Goal: Transaction & Acquisition: Purchase product/service

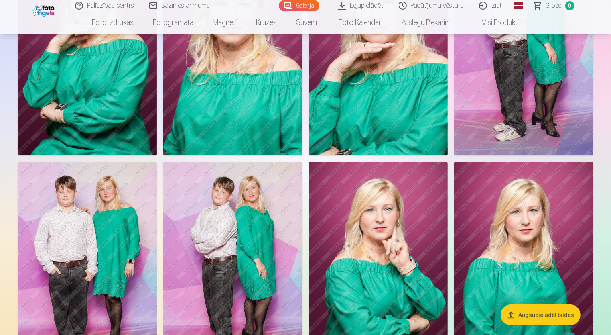
scroll to position [161, 0]
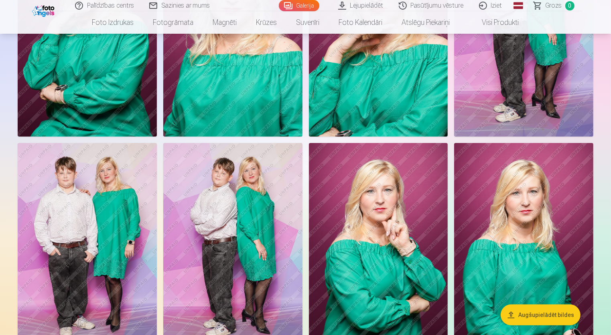
click at [386, 215] on img at bounding box center [378, 247] width 139 height 209
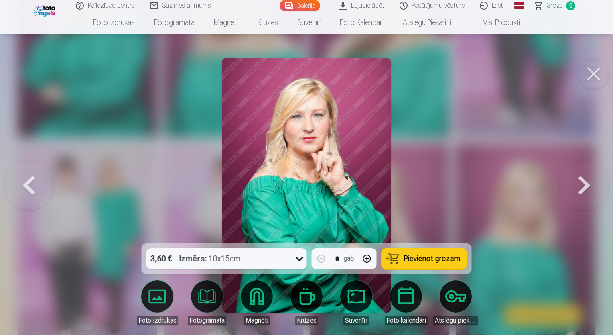
click at [592, 78] on button at bounding box center [594, 74] width 32 height 32
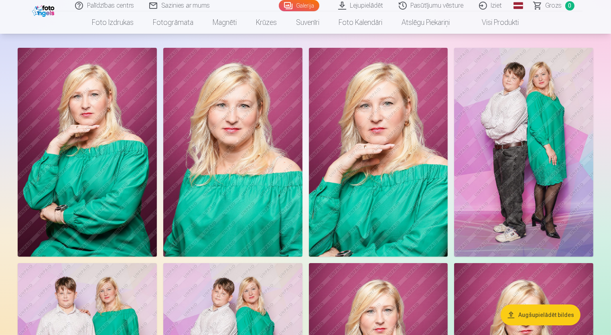
scroll to position [40, 0]
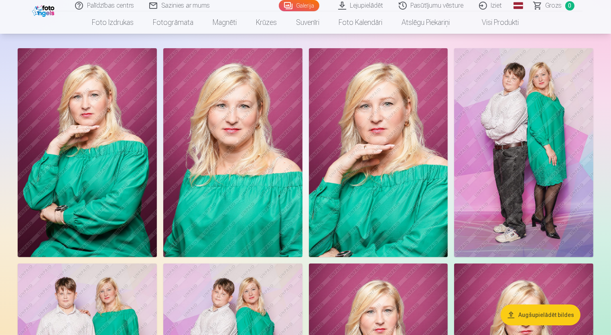
click at [249, 154] on img at bounding box center [232, 152] width 139 height 209
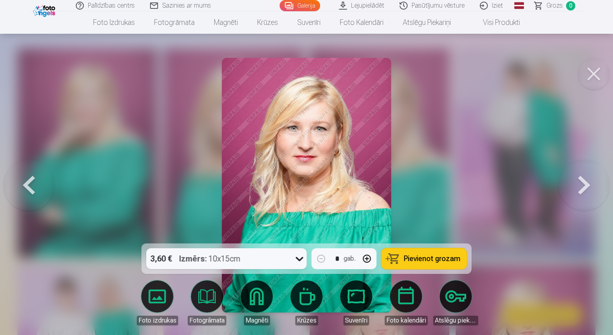
click at [450, 259] on span "Pievienot grozam" at bounding box center [432, 258] width 57 height 7
click at [599, 76] on button at bounding box center [594, 74] width 32 height 32
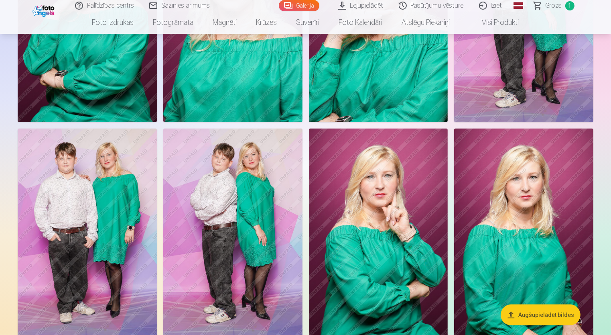
scroll to position [241, 0]
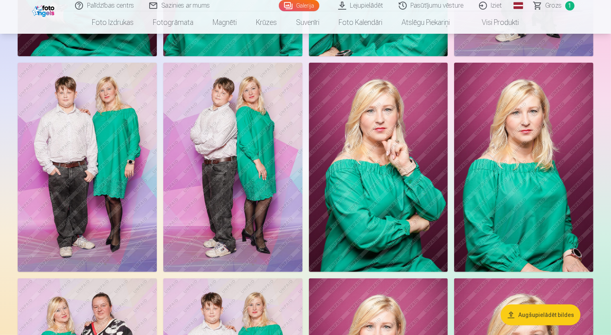
click at [544, 151] on img at bounding box center [523, 167] width 139 height 209
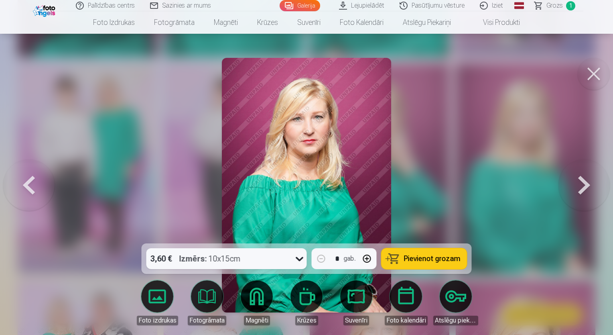
click at [435, 266] on button "Pievienot grozam" at bounding box center [424, 258] width 85 height 21
click at [589, 80] on button at bounding box center [594, 74] width 32 height 32
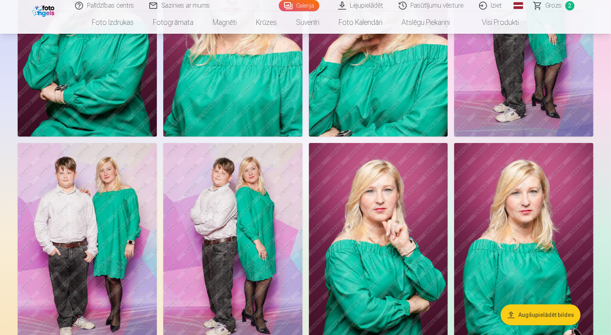
scroll to position [40, 0]
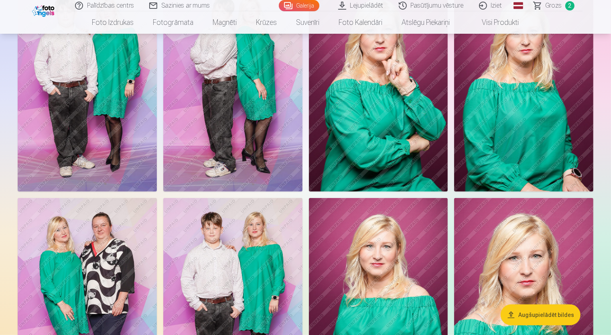
click at [391, 270] on img at bounding box center [378, 302] width 139 height 209
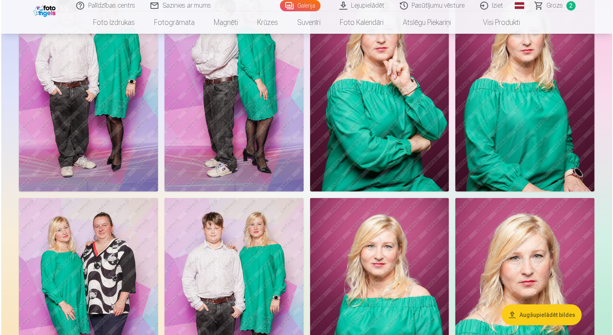
scroll to position [322, 0]
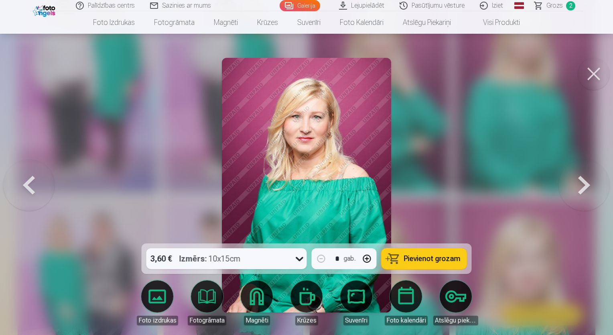
click at [451, 255] on span "Pievienot grozam" at bounding box center [432, 258] width 57 height 7
click at [589, 79] on button at bounding box center [594, 74] width 32 height 32
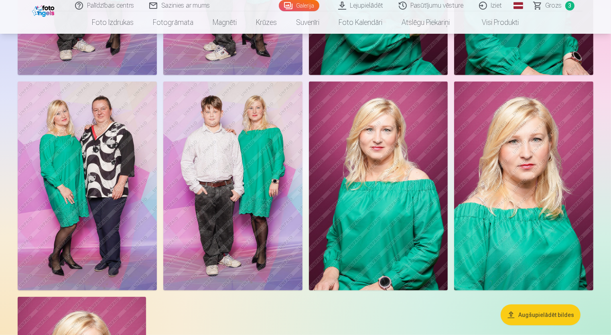
scroll to position [442, 0]
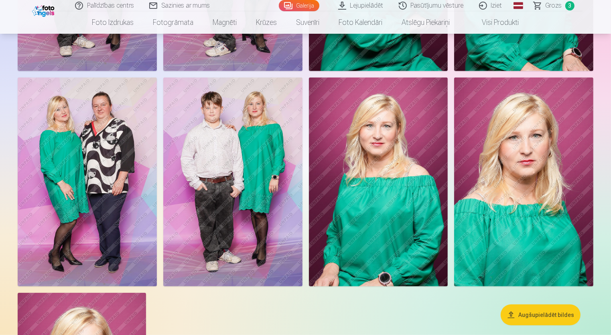
click at [99, 190] on img at bounding box center [87, 181] width 139 height 209
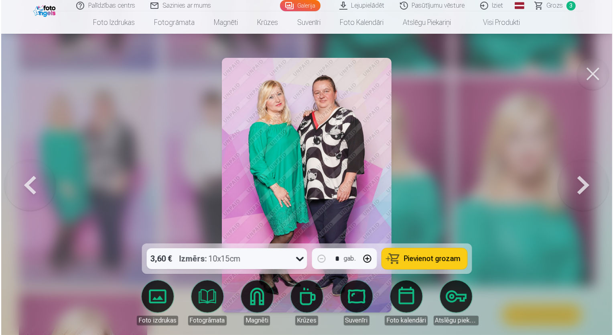
scroll to position [442, 0]
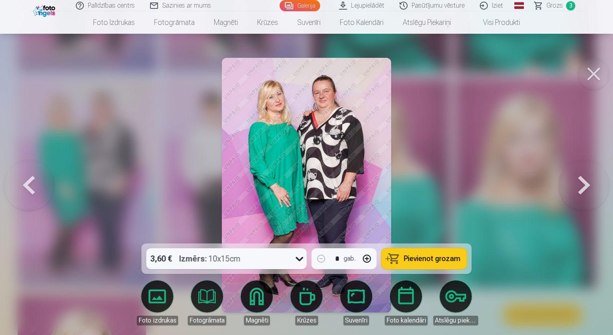
click at [442, 259] on span "Pievienot grozam" at bounding box center [432, 258] width 57 height 7
click at [592, 75] on button at bounding box center [594, 74] width 32 height 32
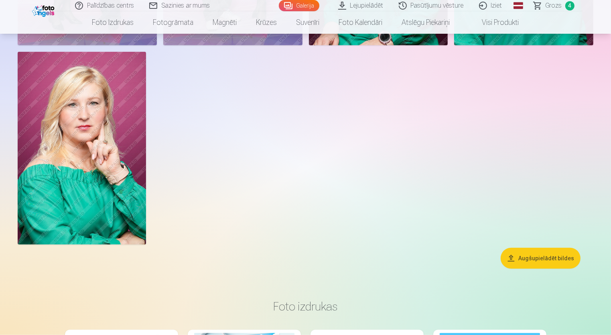
click at [103, 152] on img at bounding box center [82, 148] width 128 height 193
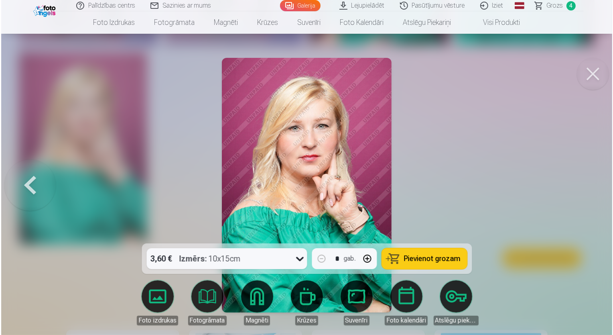
scroll to position [684, 0]
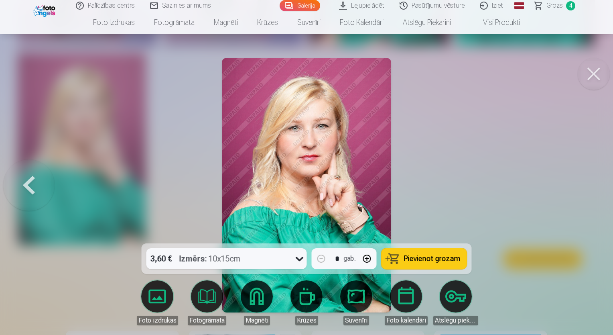
drag, startPoint x: 597, startPoint y: 102, endPoint x: 595, endPoint y: 106, distance: 4.9
click at [598, 102] on div at bounding box center [306, 167] width 613 height 335
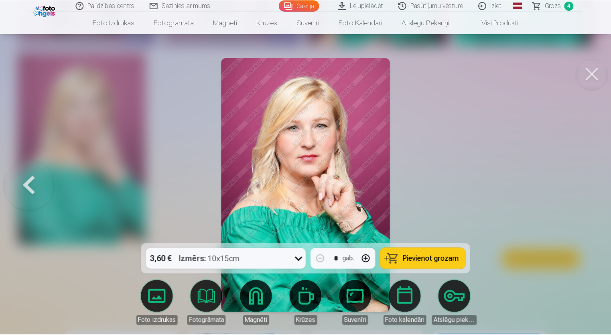
scroll to position [682, 0]
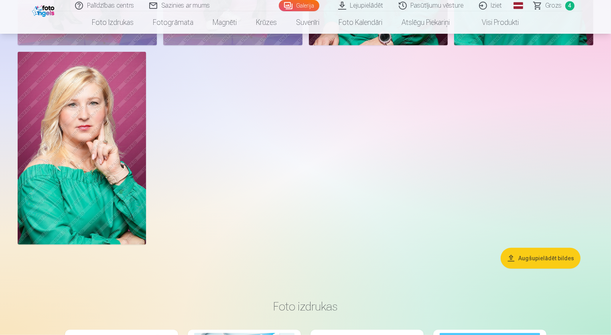
click at [73, 128] on img at bounding box center [82, 148] width 128 height 193
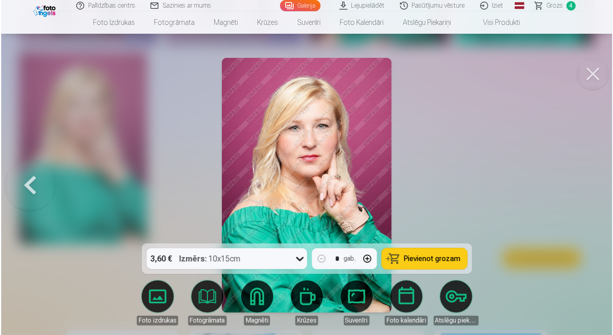
scroll to position [684, 0]
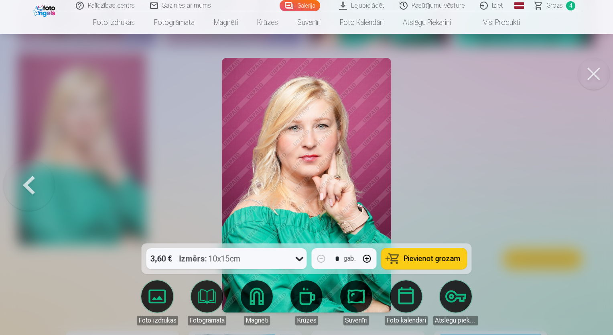
drag, startPoint x: 592, startPoint y: 79, endPoint x: 581, endPoint y: 81, distance: 10.6
click at [592, 79] on button at bounding box center [594, 74] width 32 height 32
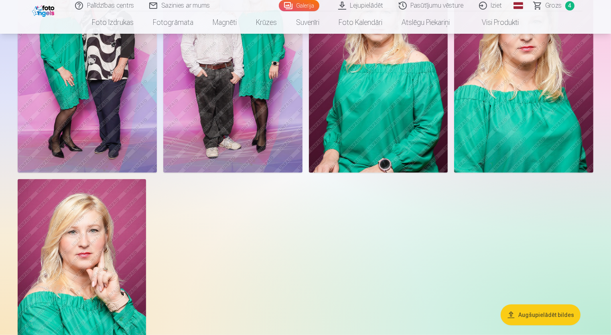
scroll to position [482, 0]
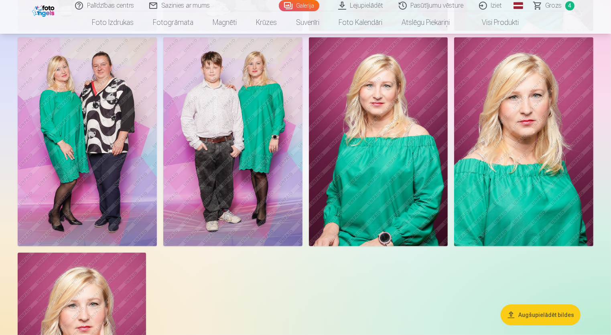
click at [523, 169] on img at bounding box center [523, 141] width 139 height 209
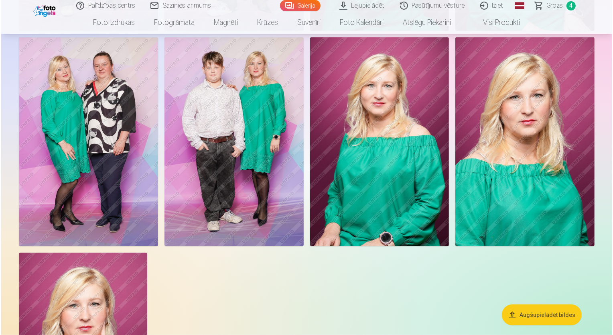
scroll to position [482, 0]
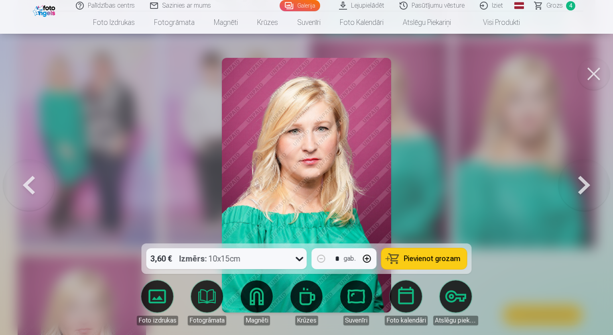
click at [597, 74] on button at bounding box center [594, 74] width 32 height 32
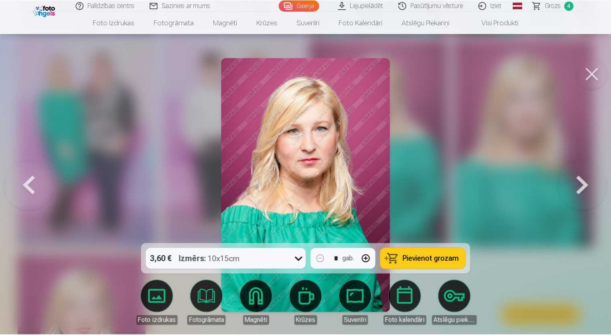
scroll to position [482, 0]
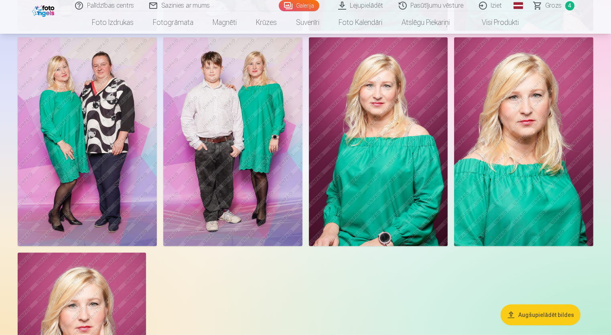
click at [69, 135] on img at bounding box center [87, 141] width 139 height 209
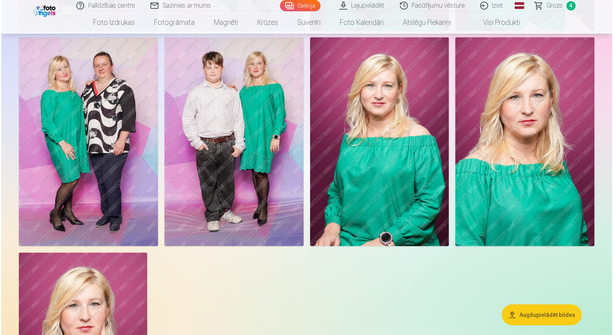
scroll to position [482, 0]
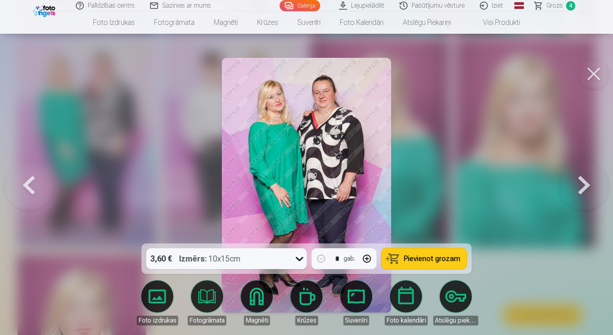
click at [590, 78] on button at bounding box center [594, 74] width 32 height 32
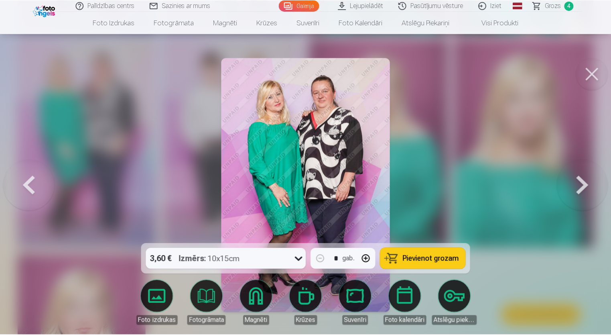
scroll to position [482, 0]
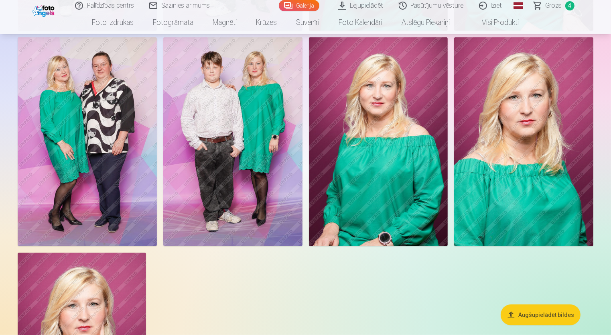
click at [226, 163] on img at bounding box center [232, 141] width 139 height 209
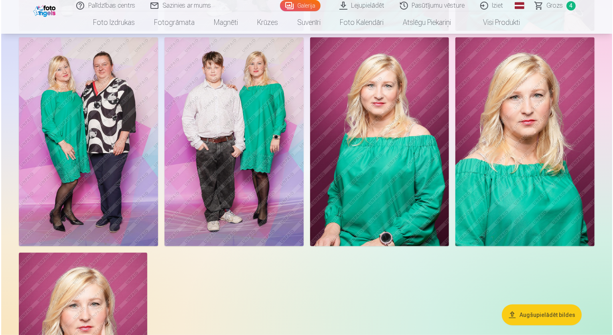
scroll to position [482, 0]
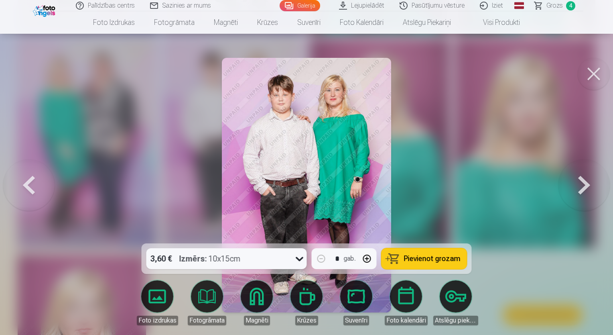
drag, startPoint x: 462, startPoint y: 78, endPoint x: 470, endPoint y: 77, distance: 8.1
click at [462, 78] on div at bounding box center [306, 167] width 613 height 335
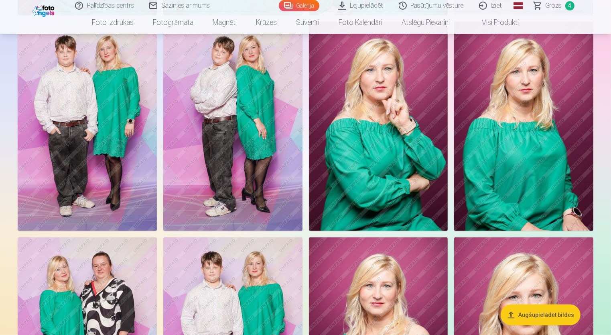
scroll to position [241, 0]
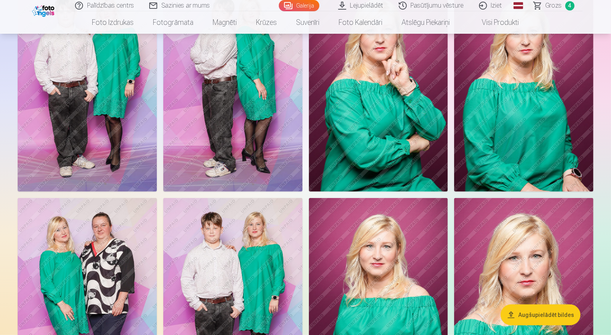
click at [268, 270] on img at bounding box center [232, 302] width 139 height 209
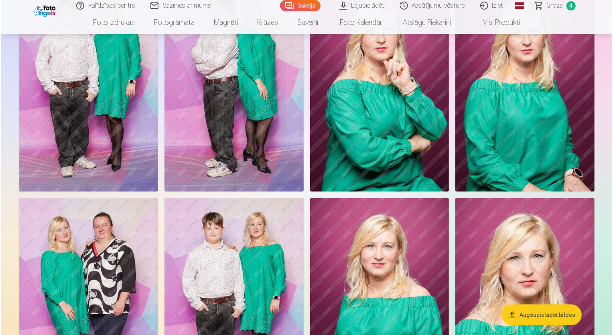
scroll to position [322, 0]
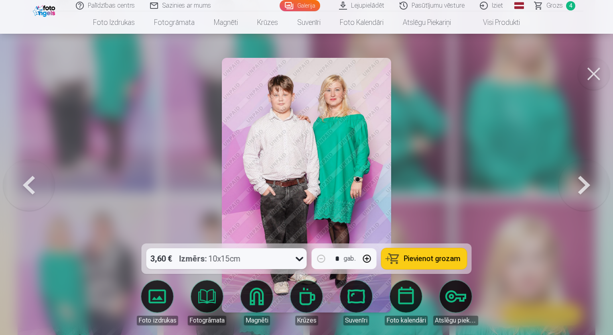
click at [596, 77] on button at bounding box center [594, 74] width 32 height 32
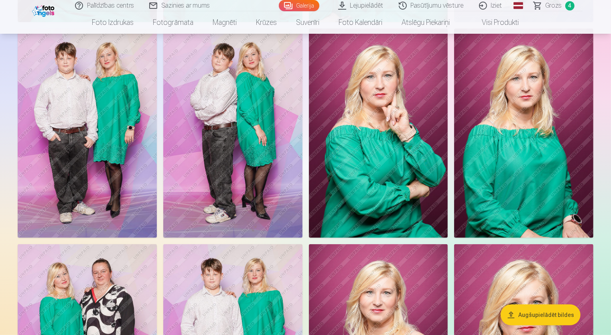
scroll to position [241, 0]
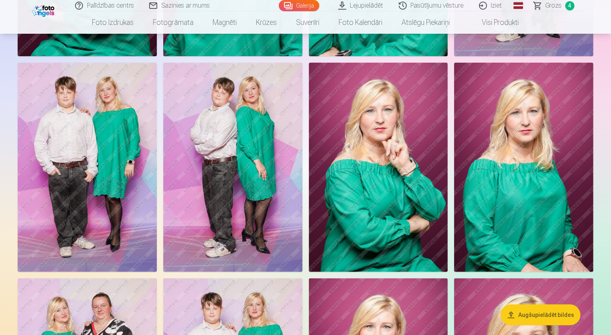
click at [90, 170] on img at bounding box center [87, 167] width 139 height 209
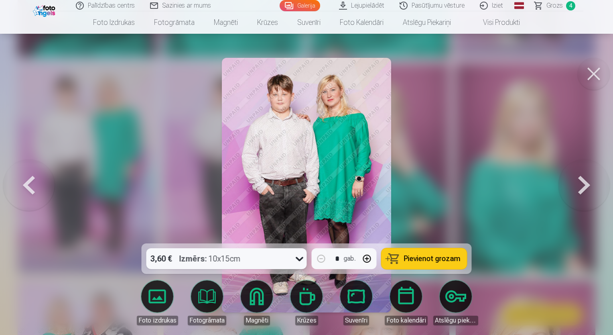
click at [594, 71] on button at bounding box center [594, 74] width 32 height 32
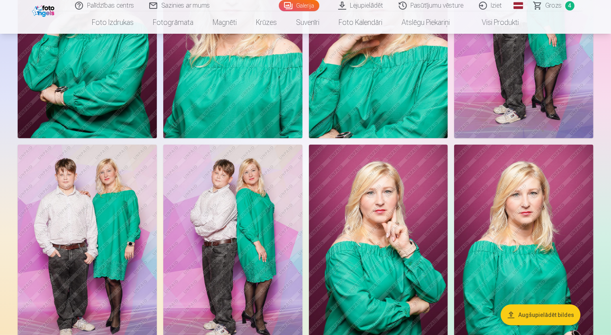
scroll to position [161, 0]
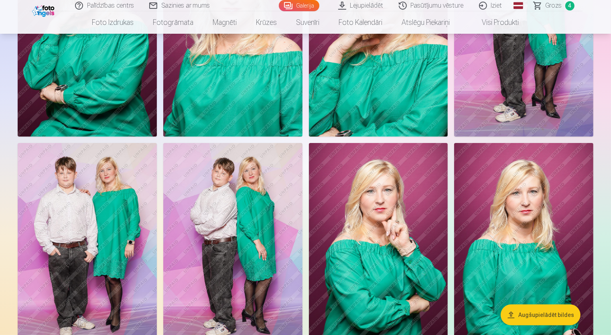
click at [257, 221] on img at bounding box center [232, 247] width 139 height 209
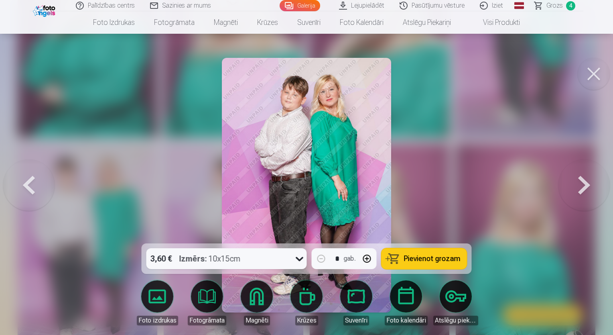
click at [596, 81] on button at bounding box center [594, 74] width 32 height 32
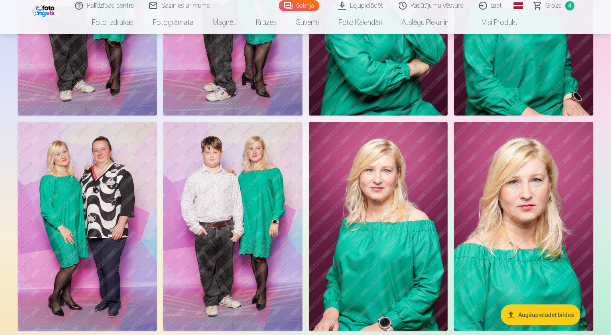
scroll to position [401, 0]
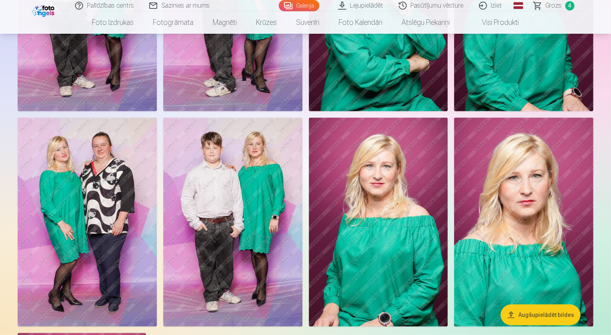
click at [228, 216] on img at bounding box center [232, 222] width 139 height 209
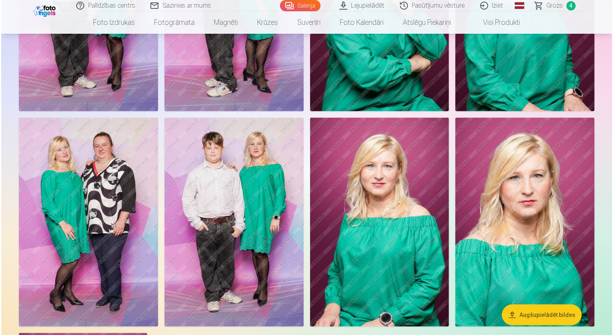
scroll to position [402, 0]
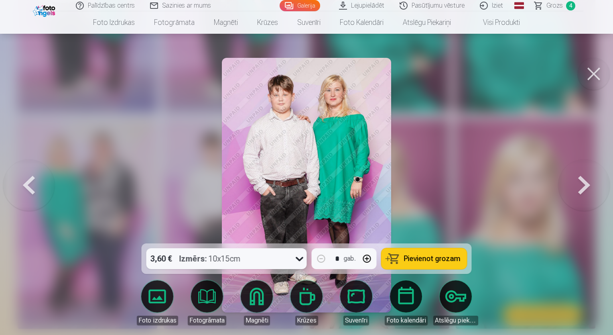
click at [590, 71] on button at bounding box center [594, 74] width 32 height 32
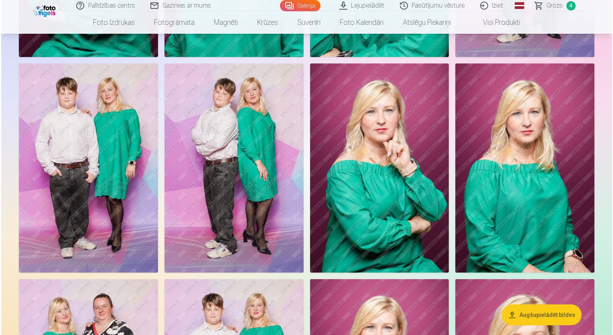
scroll to position [201, 0]
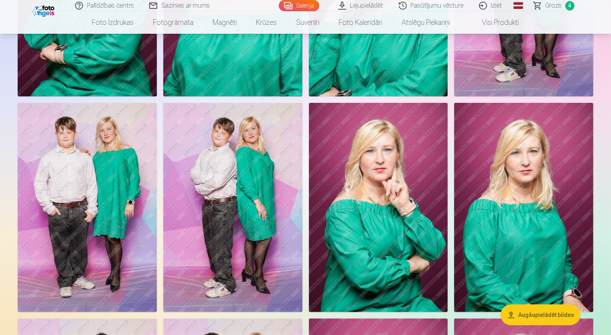
click at [98, 160] on img at bounding box center [87, 207] width 139 height 209
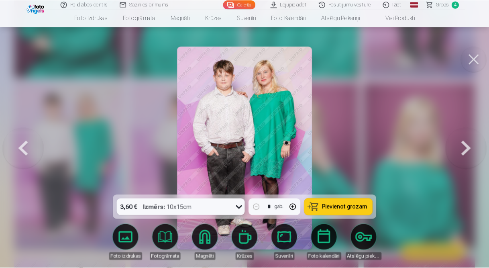
scroll to position [201, 0]
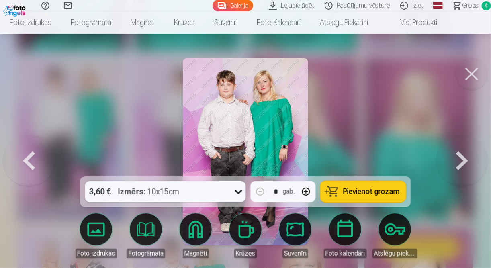
click at [360, 192] on span "Pievienot grozam" at bounding box center [371, 191] width 57 height 7
click at [472, 80] on button at bounding box center [471, 74] width 32 height 32
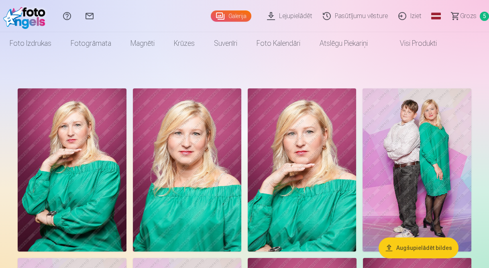
click at [468, 18] on span "Grozs" at bounding box center [468, 16] width 16 height 10
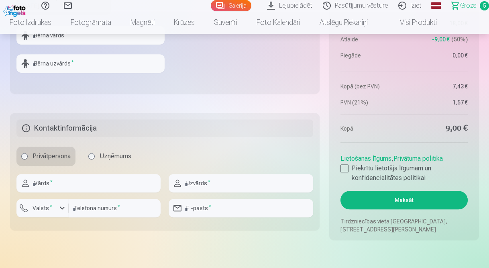
scroll to position [739, 0]
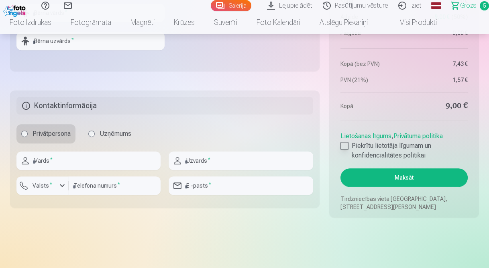
click at [346, 142] on div at bounding box center [344, 146] width 8 height 8
click at [102, 171] on div at bounding box center [88, 173] width 144 height 6
click at [100, 164] on input "text" at bounding box center [88, 160] width 144 height 18
type input "********"
type input "*****"
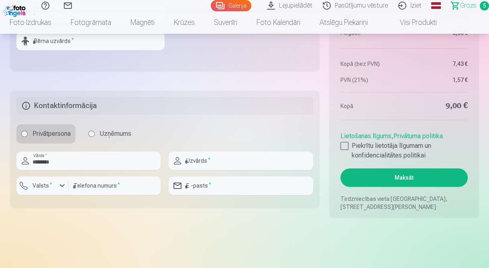
type input "**********"
type input "********"
type input "**********"
click at [39, 190] on button "Valsts *" at bounding box center [42, 185] width 52 height 18
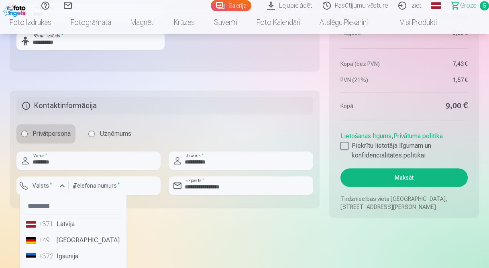
click at [51, 222] on div "+371" at bounding box center [47, 224] width 16 height 10
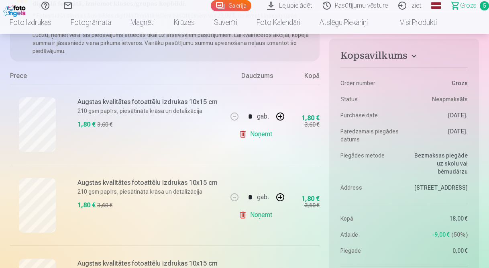
scroll to position [161, 0]
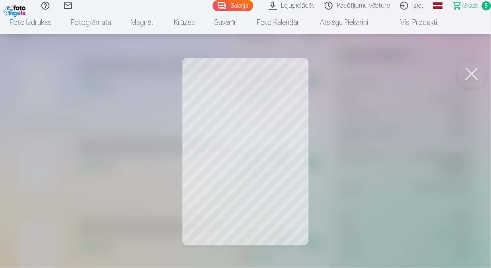
click at [472, 76] on button at bounding box center [471, 74] width 32 height 32
click at [472, 72] on button at bounding box center [471, 74] width 32 height 32
click at [474, 67] on button at bounding box center [471, 74] width 32 height 32
click at [476, 73] on button at bounding box center [471, 74] width 32 height 32
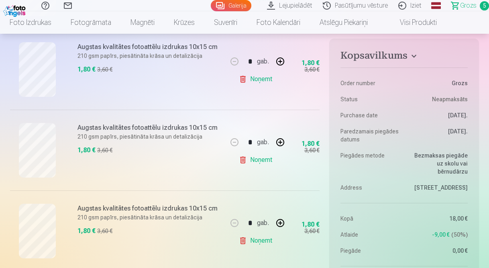
scroll to position [353, 0]
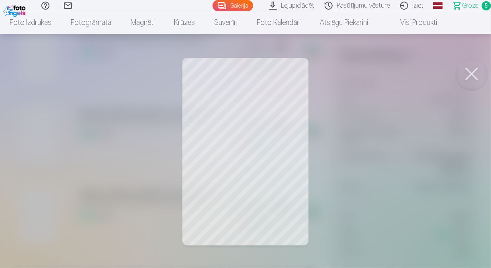
click at [476, 74] on button at bounding box center [471, 74] width 32 height 32
click at [477, 75] on button at bounding box center [471, 74] width 32 height 32
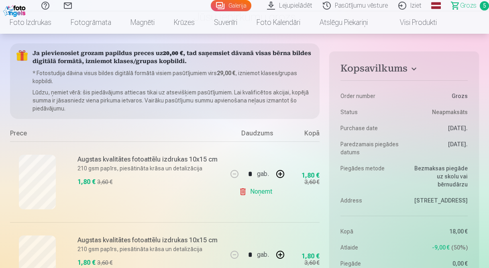
scroll to position [0, 0]
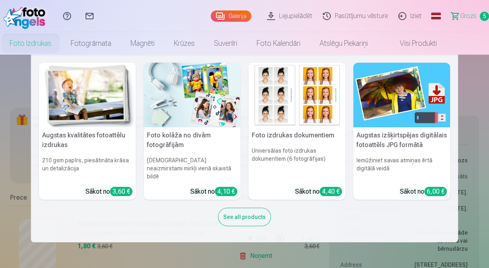
click at [43, 41] on link "Foto izdrukas" at bounding box center [30, 43] width 61 height 22
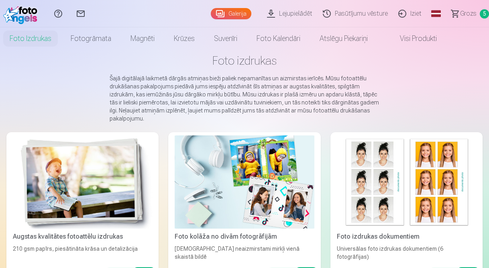
scroll to position [96, 0]
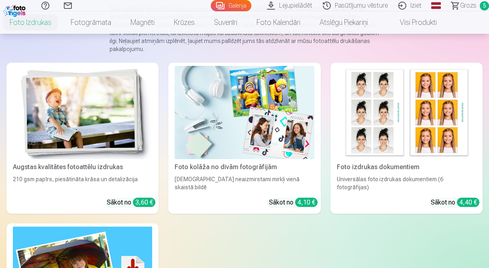
click at [257, 168] on div "Foto kolāža no divām fotogrāfijām" at bounding box center [244, 167] width 146 height 10
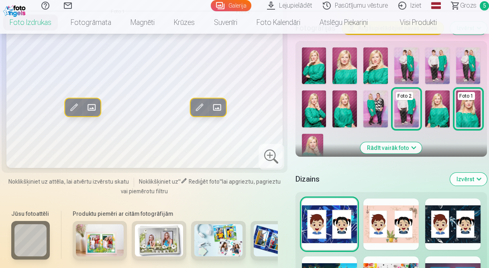
scroll to position [321, 0]
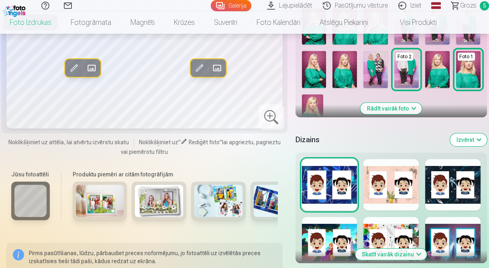
click at [405, 193] on div at bounding box center [390, 184] width 55 height 51
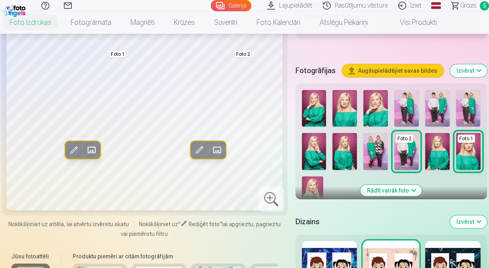
scroll to position [225, 0]
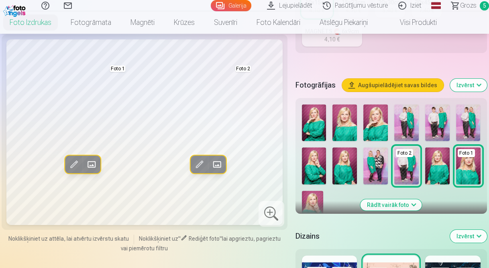
click at [216, 164] on span at bounding box center [216, 164] width 13 height 13
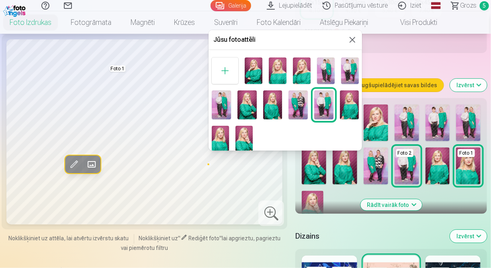
click at [322, 69] on img at bounding box center [326, 70] width 18 height 26
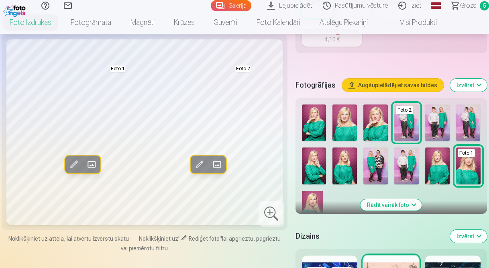
click at [94, 161] on span at bounding box center [91, 164] width 13 height 13
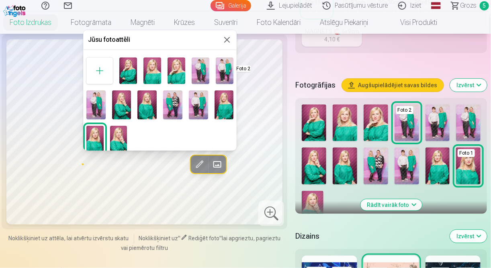
click at [226, 109] on img at bounding box center [223, 104] width 19 height 29
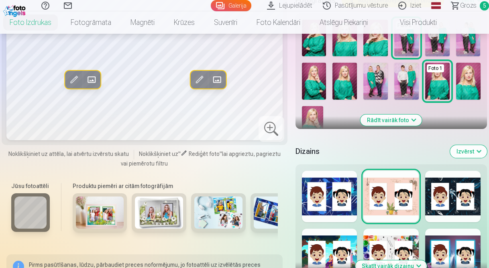
scroll to position [321, 0]
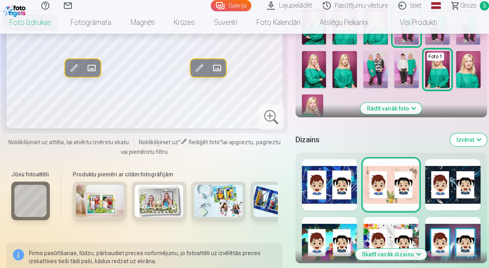
click at [118, 206] on img at bounding box center [100, 200] width 48 height 32
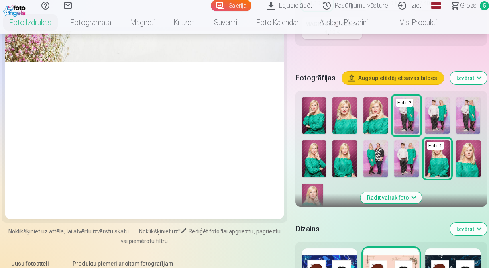
scroll to position [193, 0]
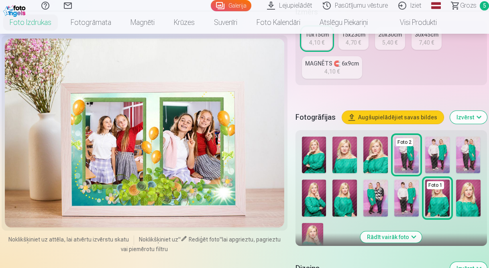
click at [191, 136] on div at bounding box center [144, 133] width 279 height 189
click at [313, 148] on img at bounding box center [314, 154] width 24 height 37
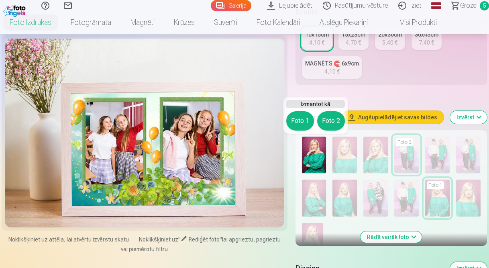
click at [296, 122] on button "Foto 1" at bounding box center [300, 120] width 28 height 19
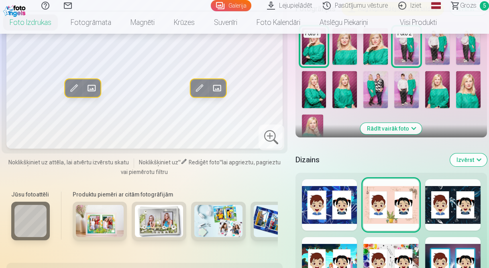
scroll to position [353, 0]
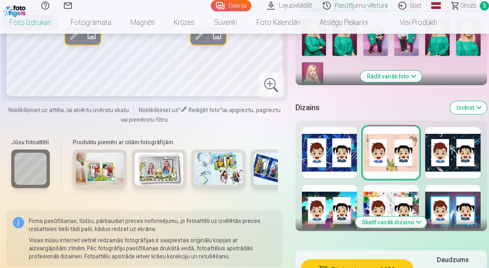
drag, startPoint x: 214, startPoint y: 196, endPoint x: 244, endPoint y: 193, distance: 31.1
click at [244, 193] on div "Produktu piemēri ar citām fotogrāfijām" at bounding box center [174, 166] width 218 height 67
click at [226, 177] on img at bounding box center [218, 168] width 48 height 32
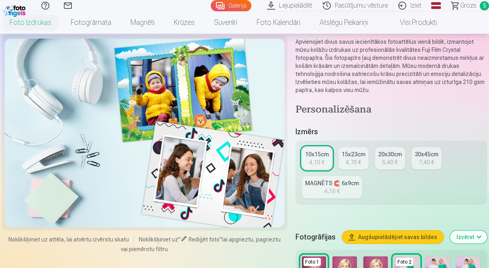
scroll to position [32, 0]
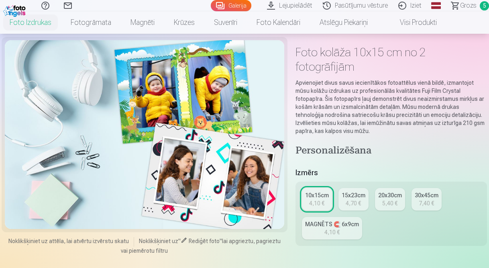
click at [356, 202] on div "4,70 €" at bounding box center [353, 203] width 15 height 8
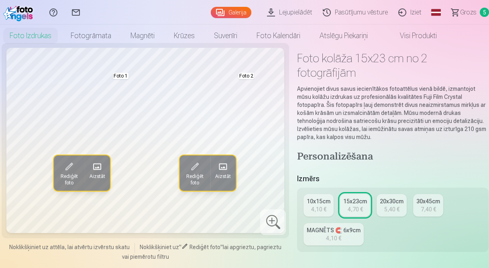
scroll to position [64, 0]
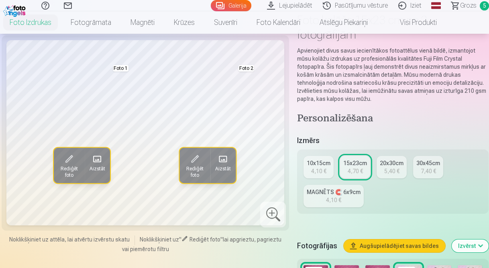
click at [344, 195] on div "MAGNĒTS 🧲 6x9cm" at bounding box center [334, 192] width 54 height 8
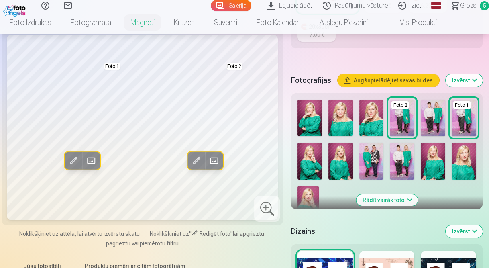
scroll to position [225, 0]
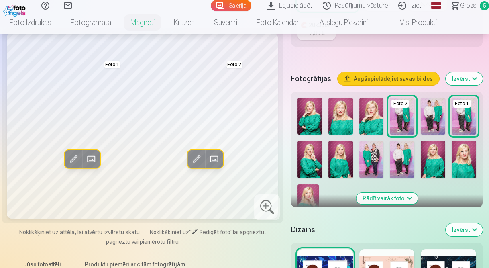
click at [387, 197] on button "Rādīt vairāk foto" at bounding box center [386, 198] width 61 height 11
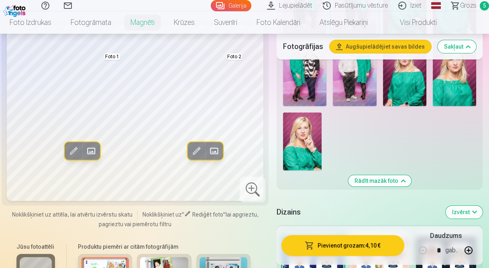
scroll to position [417, 0]
click at [93, 151] on span at bounding box center [91, 150] width 13 height 13
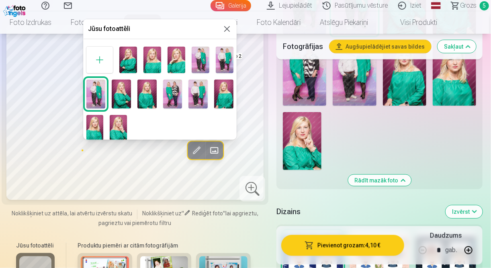
click at [118, 122] on img at bounding box center [118, 128] width 17 height 26
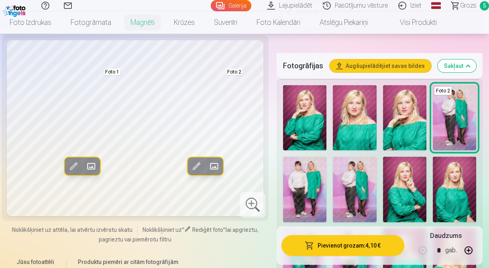
scroll to position [193, 0]
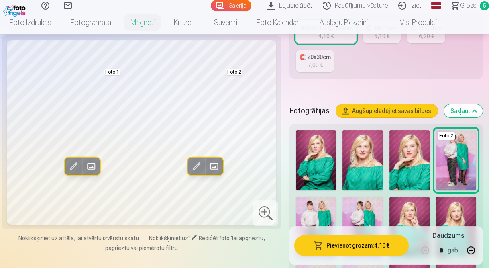
click at [362, 157] on img at bounding box center [362, 160] width 40 height 60
click at [94, 167] on span at bounding box center [91, 166] width 13 height 13
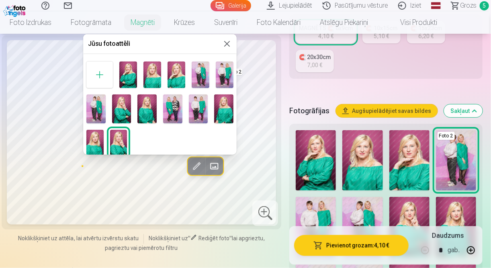
click at [154, 80] on img at bounding box center [152, 74] width 18 height 26
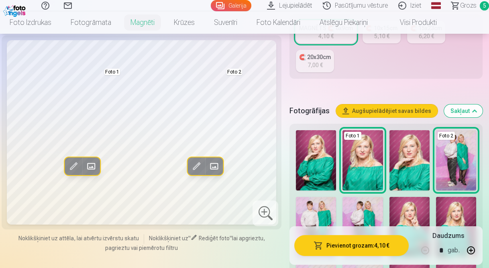
click at [366, 167] on img at bounding box center [362, 160] width 40 height 60
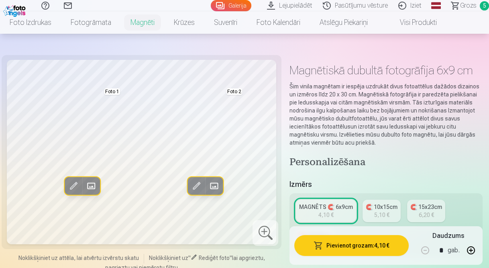
scroll to position [0, 0]
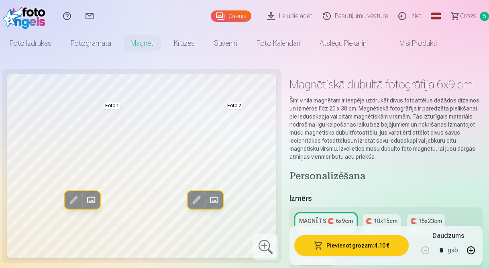
click at [459, 12] on link "Grozs 5" at bounding box center [466, 16] width 45 height 32
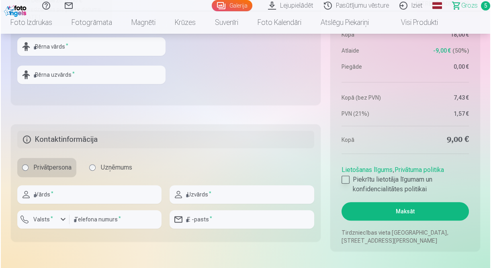
scroll to position [706, 0]
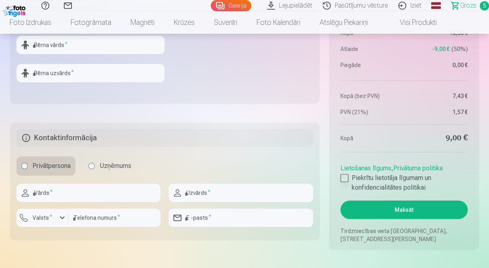
click at [345, 179] on div at bounding box center [344, 178] width 8 height 8
click at [76, 191] on input "text" at bounding box center [88, 192] width 144 height 18
type input "********"
type input "*****"
type input "**********"
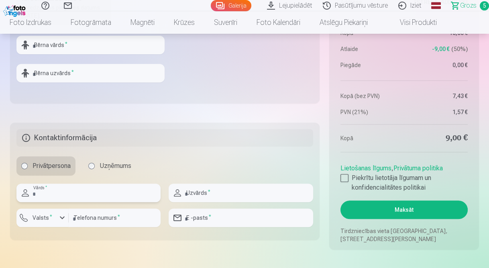
type input "**********"
type input "********"
type input "**********"
click at [65, 217] on div "button" at bounding box center [62, 218] width 10 height 10
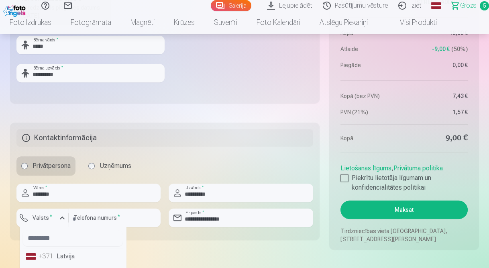
drag, startPoint x: 59, startPoint y: 259, endPoint x: 106, endPoint y: 252, distance: 47.4
click at [60, 259] on li "+371 Latvija" at bounding box center [73, 256] width 100 height 16
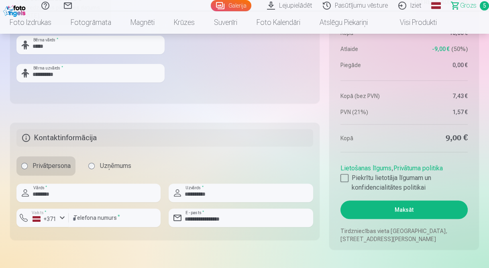
click at [376, 210] on button "Maksāt" at bounding box center [403, 209] width 127 height 18
